Goal: Transaction & Acquisition: Download file/media

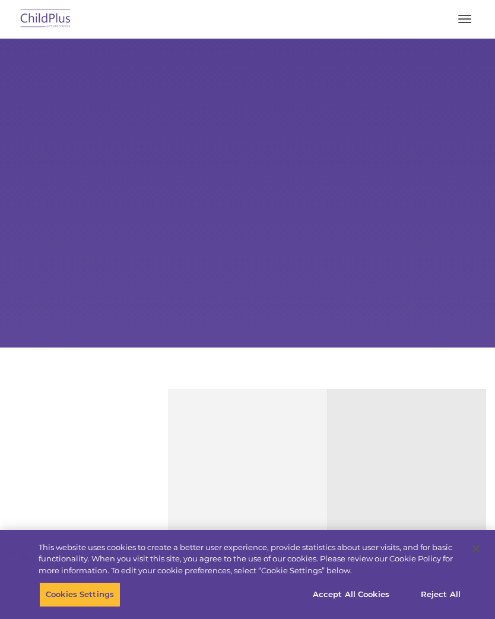
select select "MEDIUM"
type input ""
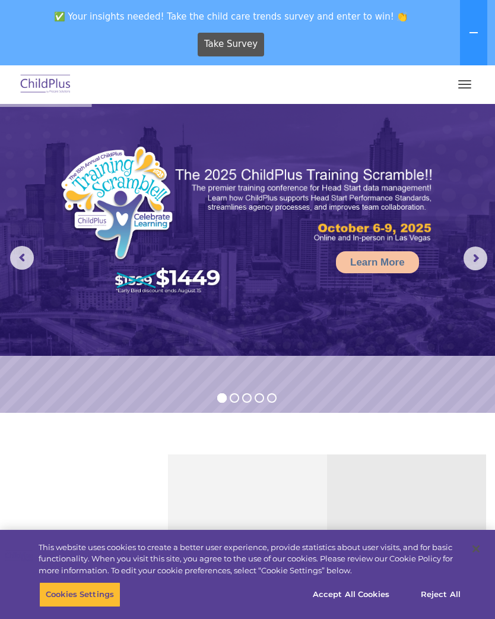
click at [460, 81] on span "button" at bounding box center [464, 80] width 13 height 1
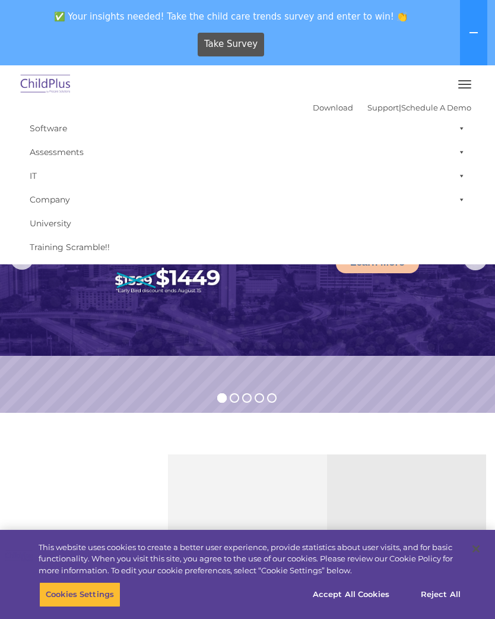
click at [480, 39] on button at bounding box center [473, 32] width 27 height 65
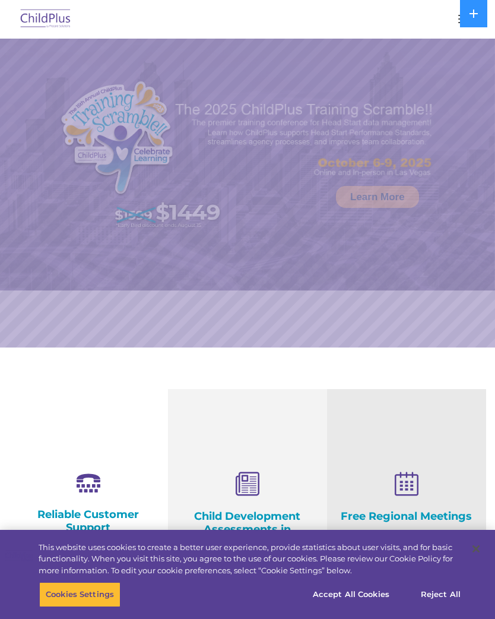
select select "MEDIUM"
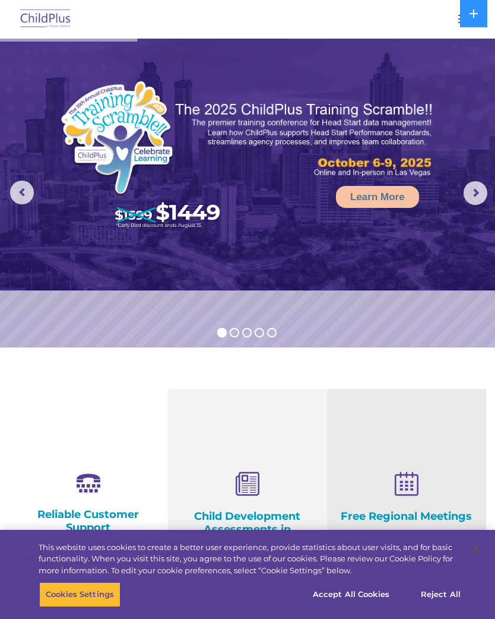
click at [59, 12] on img at bounding box center [46, 19] width 56 height 28
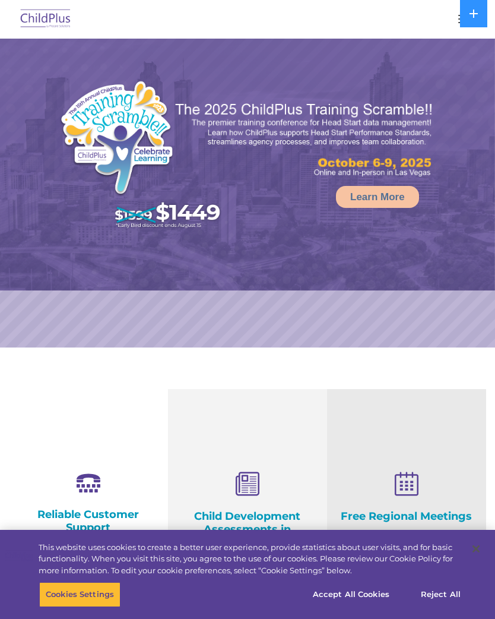
select select "MEDIUM"
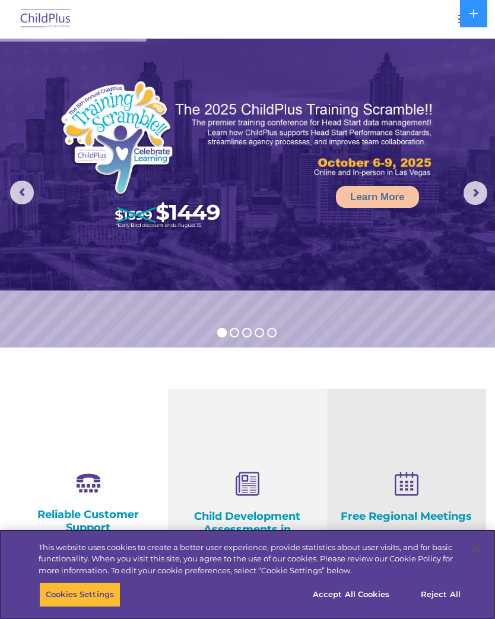
click at [372, 591] on button "Accept All Cookies" at bounding box center [351, 594] width 90 height 25
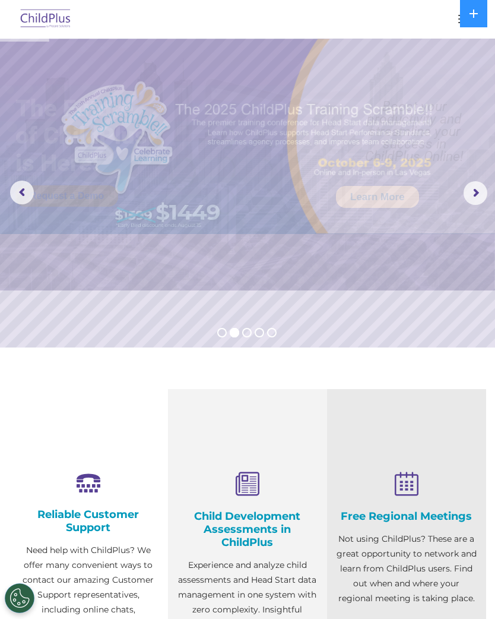
click at [455, 14] on button "button" at bounding box center [464, 18] width 25 height 19
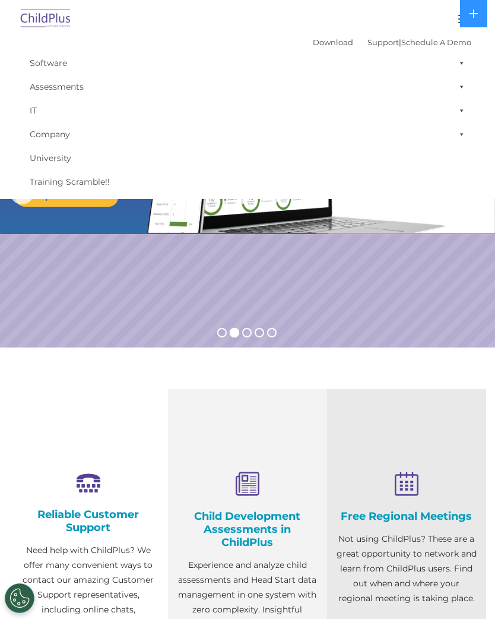
click at [465, 18] on button at bounding box center [473, 13] width 27 height 27
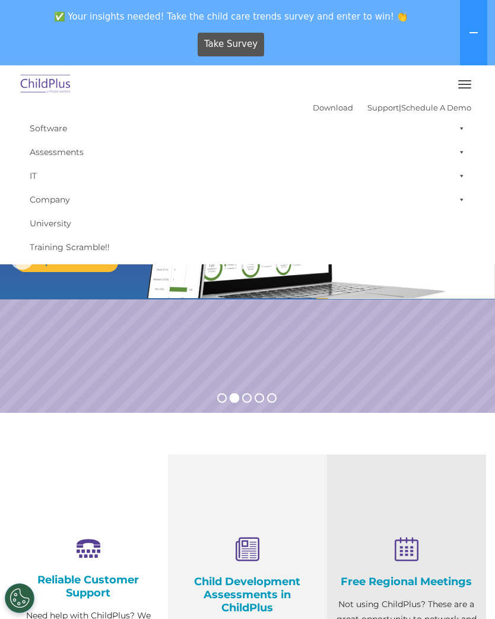
click at [471, 24] on button at bounding box center [473, 32] width 27 height 65
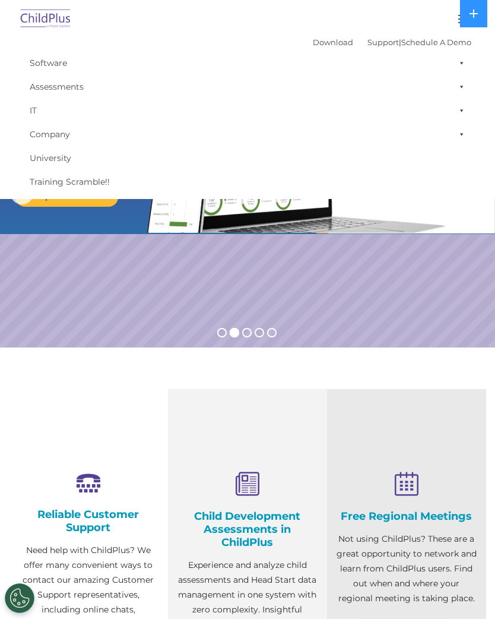
click at [474, 10] on icon at bounding box center [474, 13] width 8 height 8
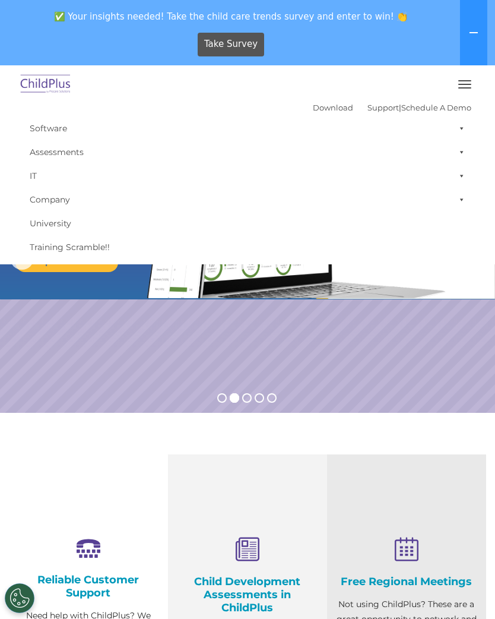
click at [479, 34] on icon at bounding box center [473, 32] width 9 height 9
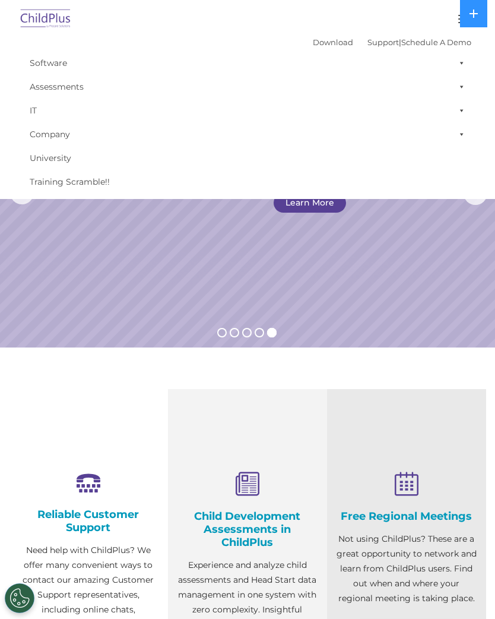
click at [32, 5] on img at bounding box center [46, 19] width 56 height 28
click at [43, 22] on img at bounding box center [46, 19] width 56 height 28
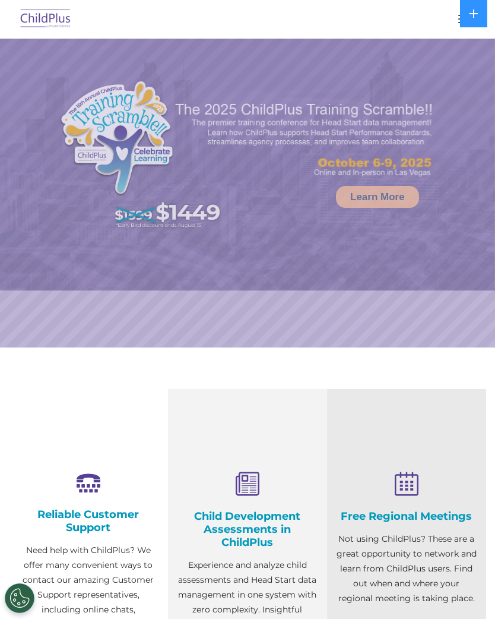
select select "MEDIUM"
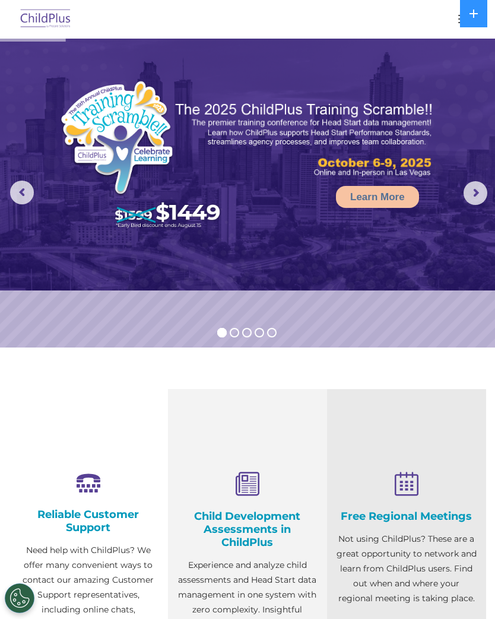
click at [42, 16] on img at bounding box center [46, 19] width 56 height 28
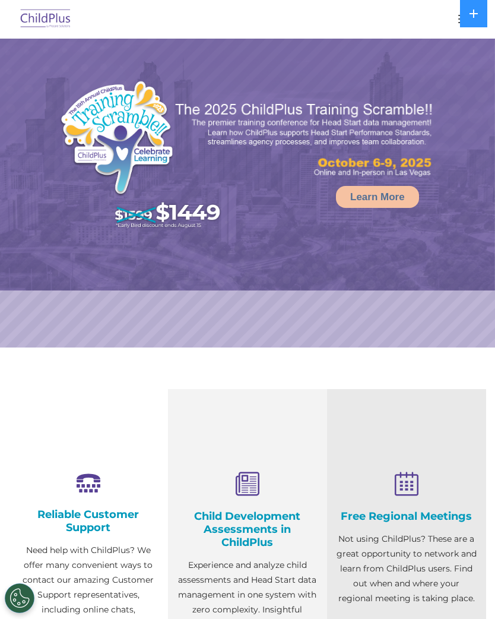
select select "MEDIUM"
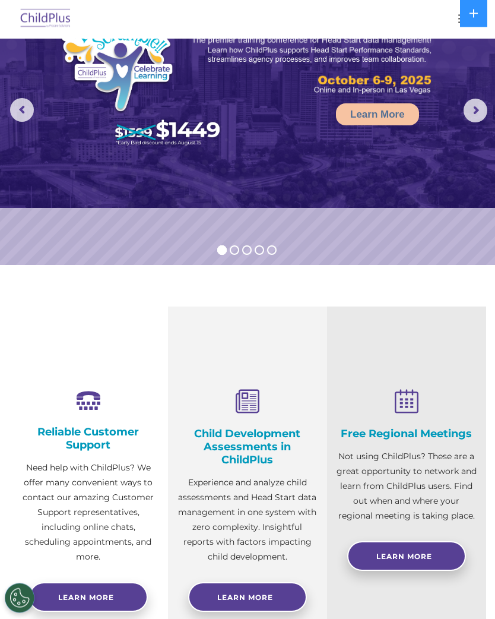
scroll to position [83, 0]
click at [471, 109] on rs-arrow at bounding box center [476, 111] width 24 height 24
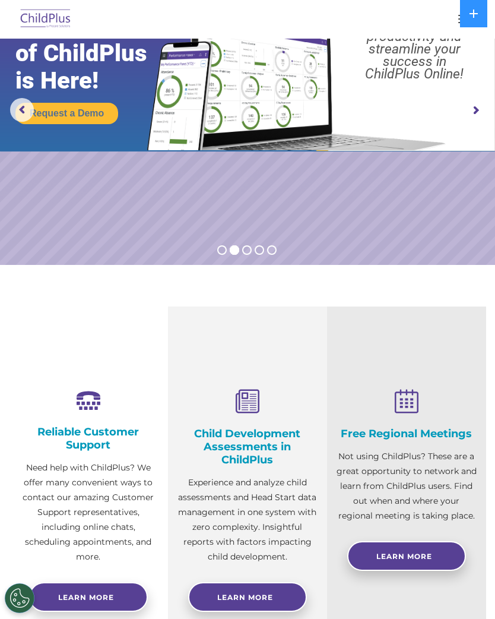
click at [480, 105] on rs-arrow at bounding box center [476, 111] width 24 height 24
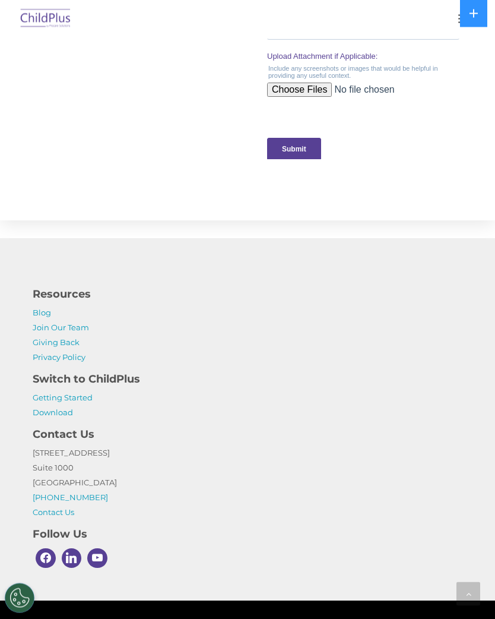
scroll to position [1319, 0]
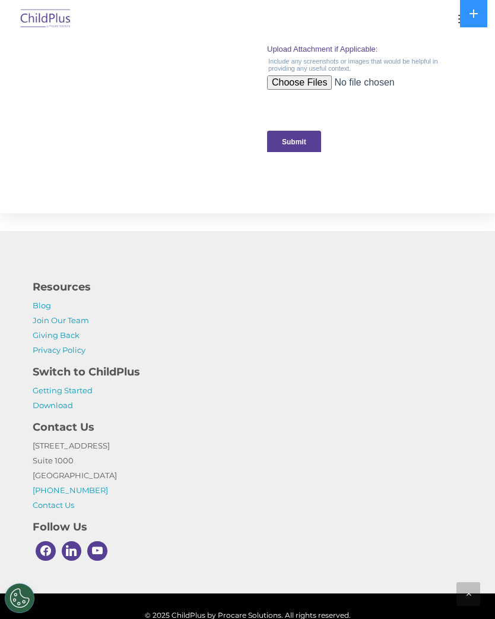
click at [66, 407] on link "Download" at bounding box center [53, 404] width 40 height 9
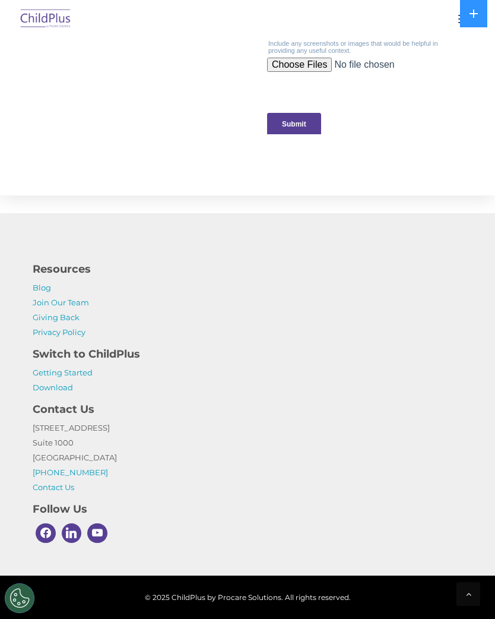
scroll to position [1337, 0]
